Goal: Book appointment/travel/reservation

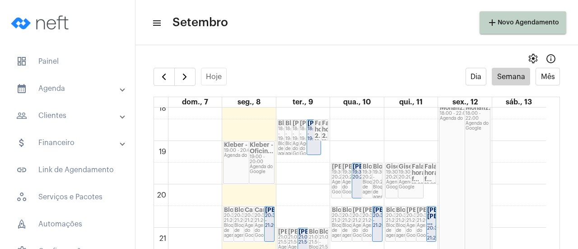
scroll to position [802, 0]
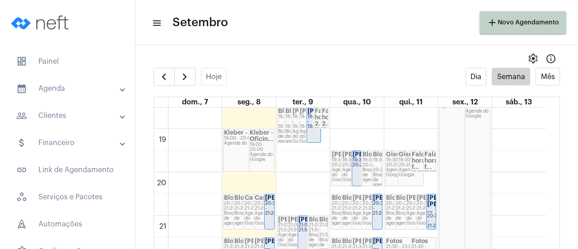
click at [404, 161] on div "19:30 - 20:20" at bounding box center [411, 163] width 24 height 10
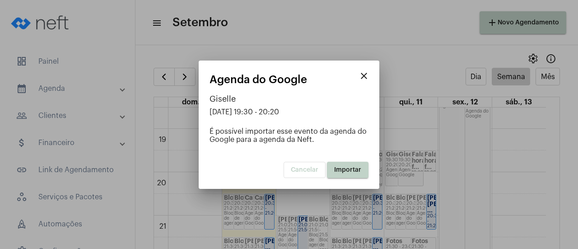
click at [366, 171] on button "Importar" at bounding box center [348, 170] width 42 height 16
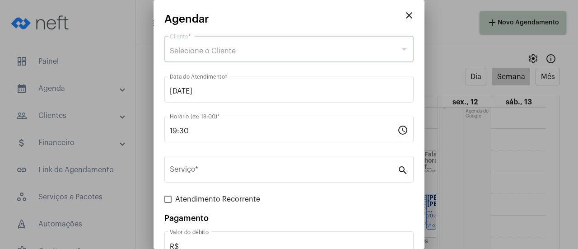
click at [183, 54] on span "Selecione o Cliente" at bounding box center [203, 50] width 66 height 7
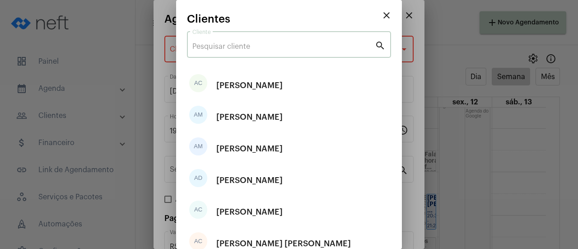
click at [220, 46] on input "Cliente" at bounding box center [283, 46] width 182 height 8
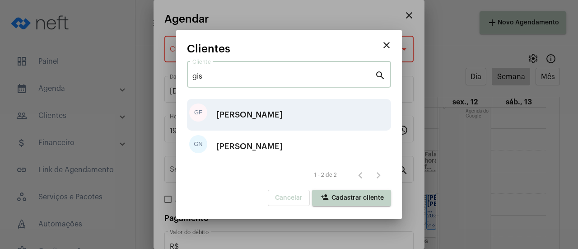
type input "gis"
click at [239, 120] on div "[PERSON_NAME]" at bounding box center [249, 114] width 66 height 27
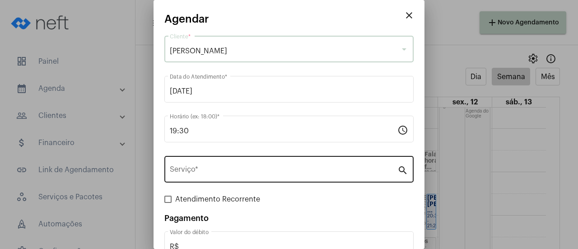
click at [214, 167] on div "Serviço *" at bounding box center [284, 168] width 228 height 28
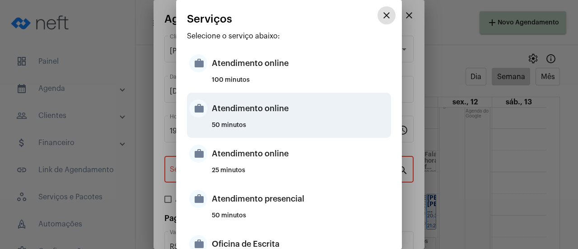
click at [256, 119] on div "Atendimento online" at bounding box center [300, 108] width 177 height 27
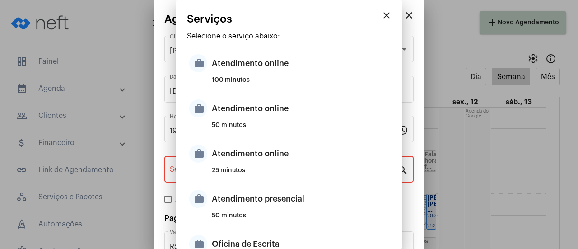
type input "Atendimento online"
type input "R$ 0"
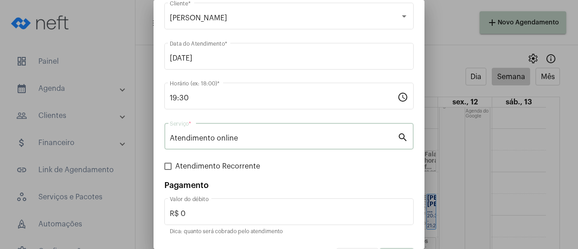
scroll to position [60, 0]
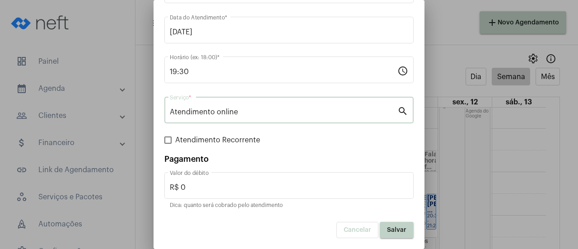
click at [383, 234] on button "Salvar" at bounding box center [397, 230] width 34 height 16
